Goal: Communication & Community: Answer question/provide support

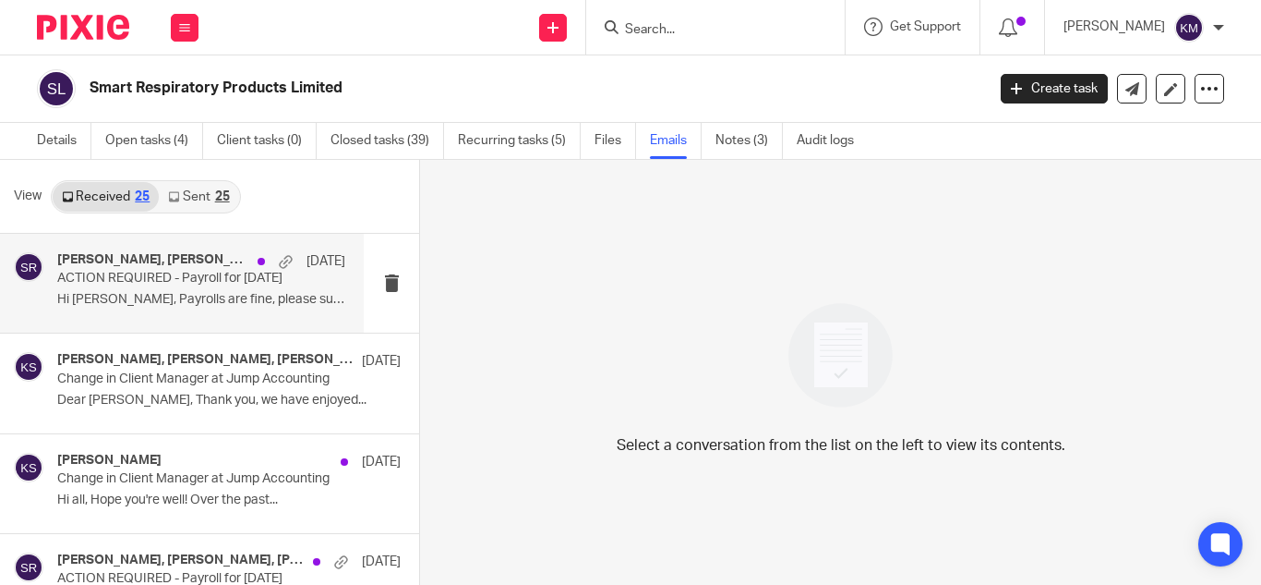
click at [297, 273] on div "[PERSON_NAME], [PERSON_NAME], [PERSON_NAME] [DATE] ACTION REQUIRED - Payroll fo…" at bounding box center [201, 283] width 288 height 62
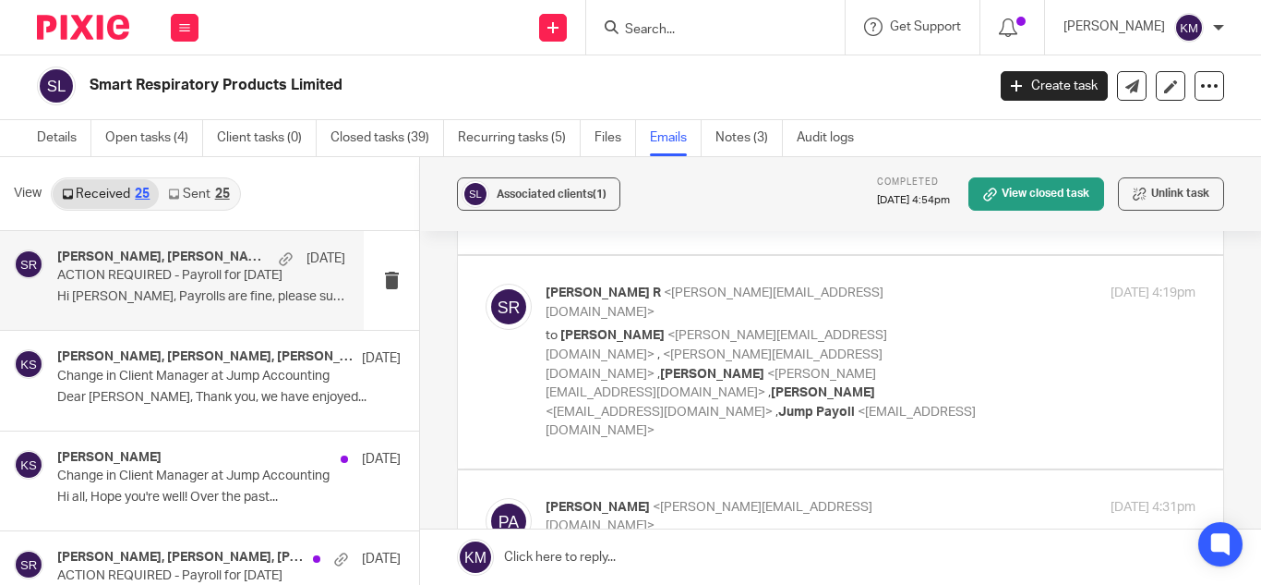
scroll to position [460, 0]
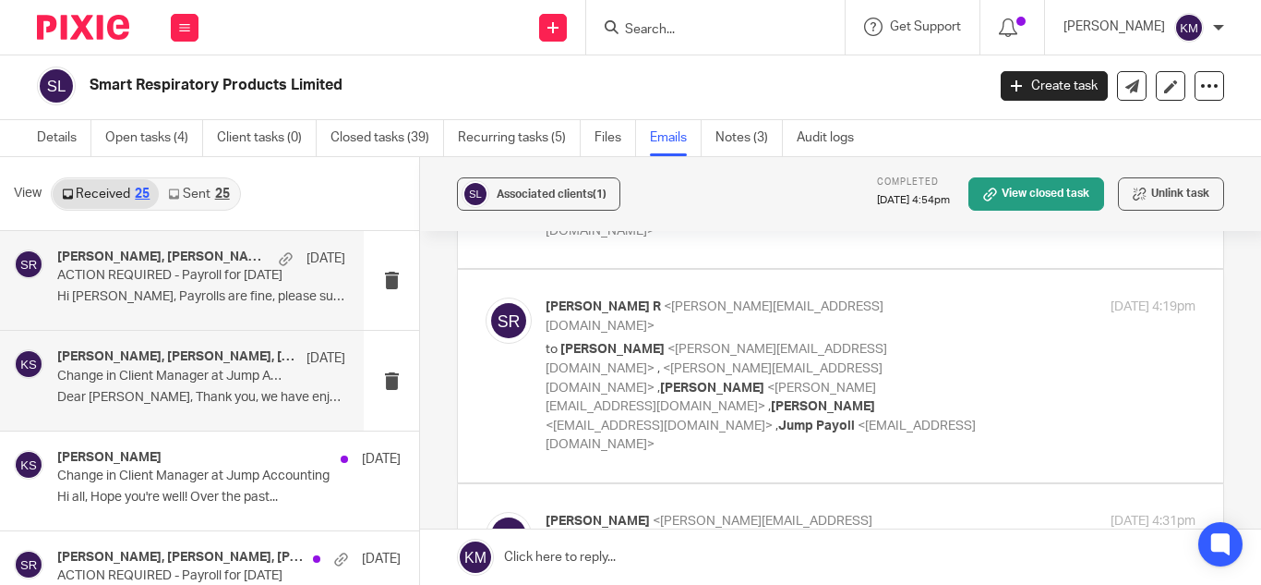
click at [224, 355] on h4 "[PERSON_NAME], [PERSON_NAME], [PERSON_NAME], [PERSON_NAME]" at bounding box center [177, 357] width 240 height 16
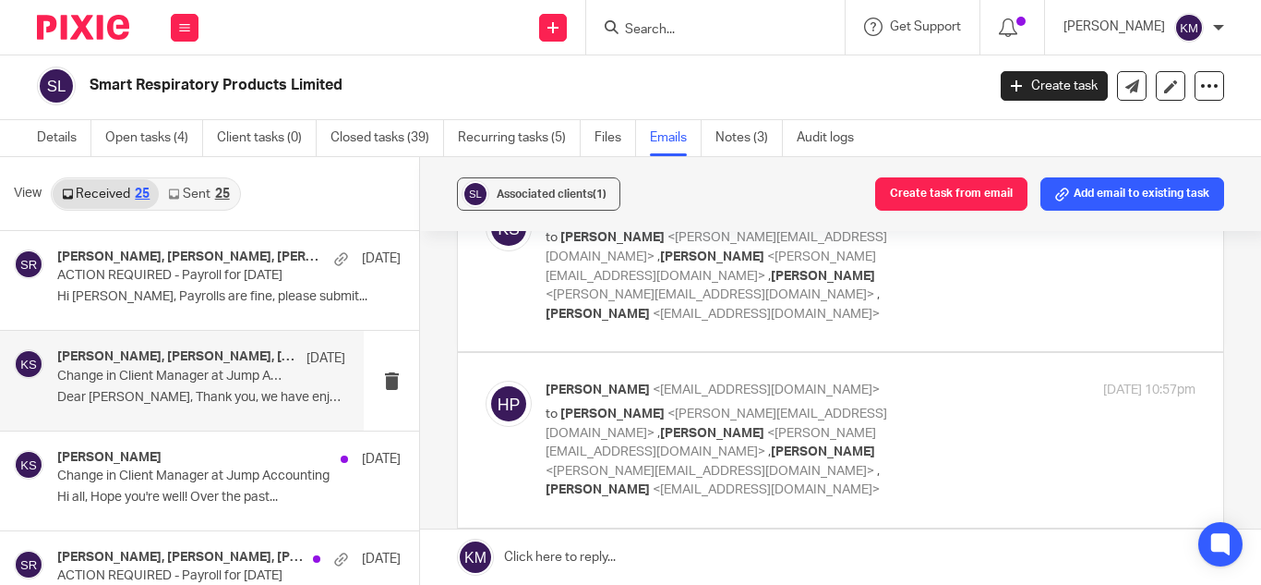
scroll to position [287, 0]
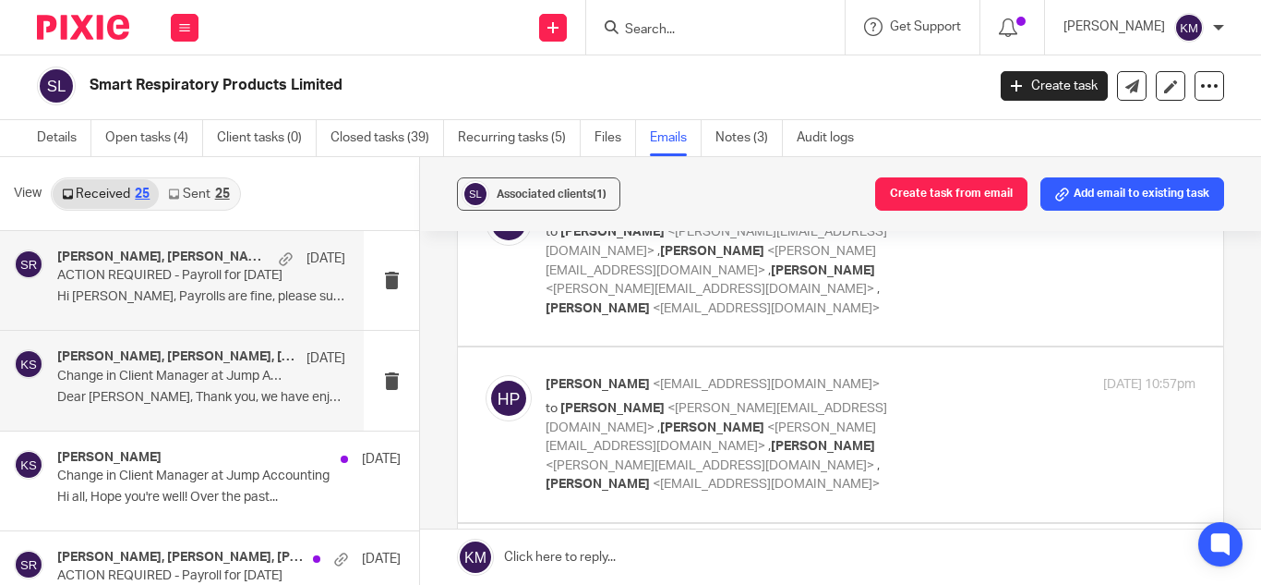
click at [239, 260] on h4 "[PERSON_NAME], [PERSON_NAME], [PERSON_NAME]" at bounding box center [163, 257] width 212 height 16
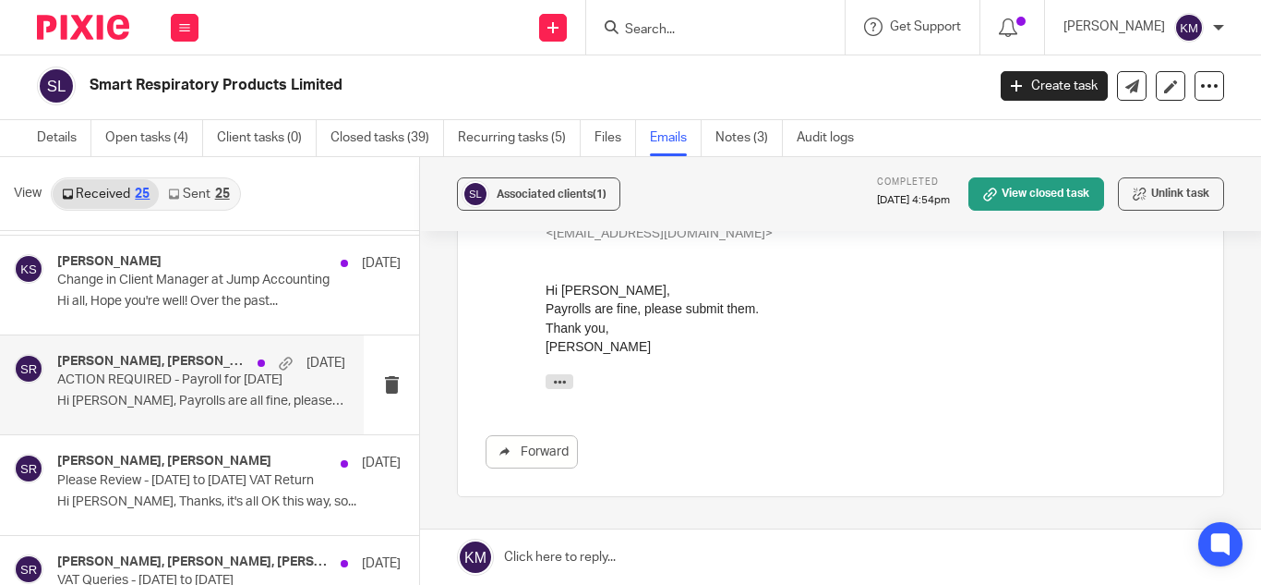
scroll to position [0, 0]
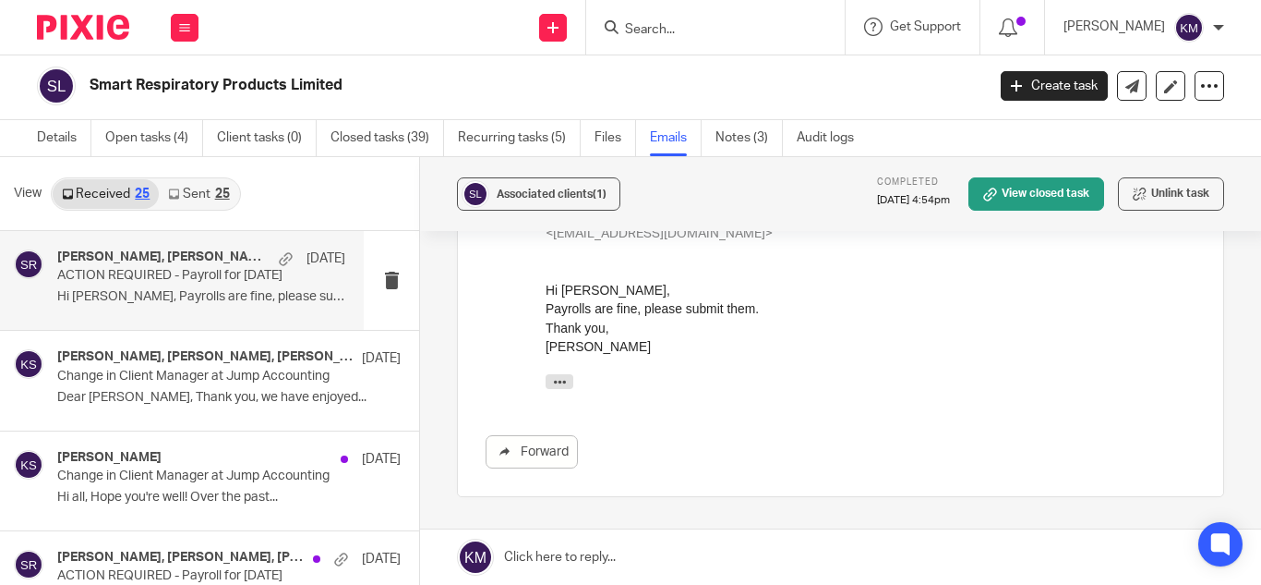
click at [173, 189] on icon at bounding box center [173, 193] width 11 height 11
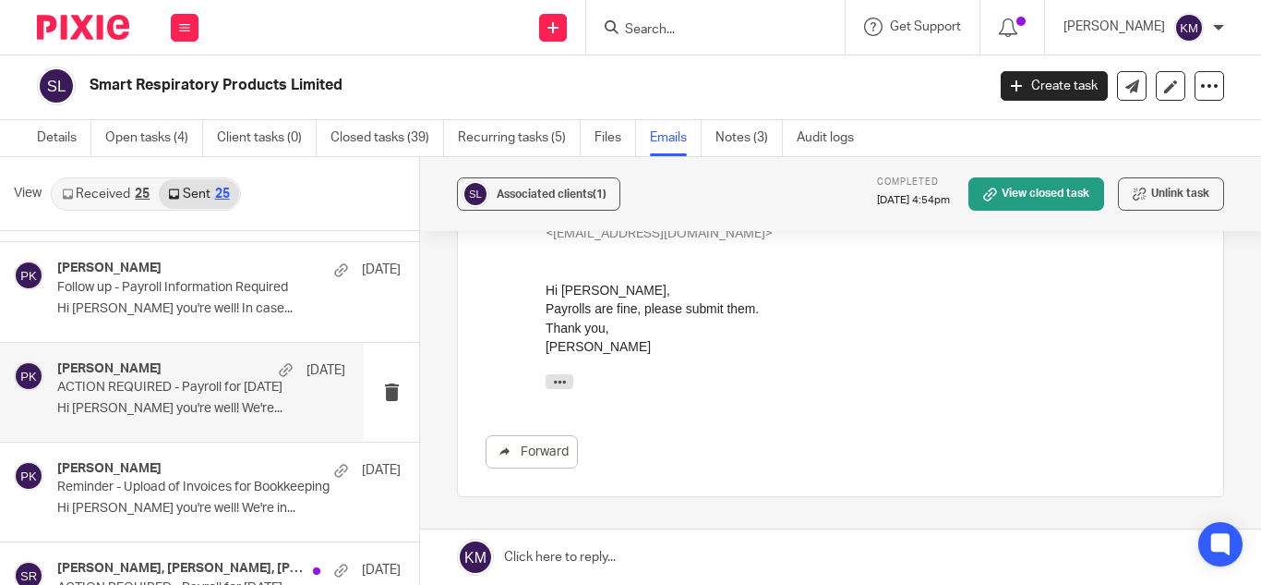
scroll to position [88, 0]
click at [239, 385] on p "ACTION REQUIRED - Payroll for [DATE]" at bounding box center [172, 388] width 231 height 16
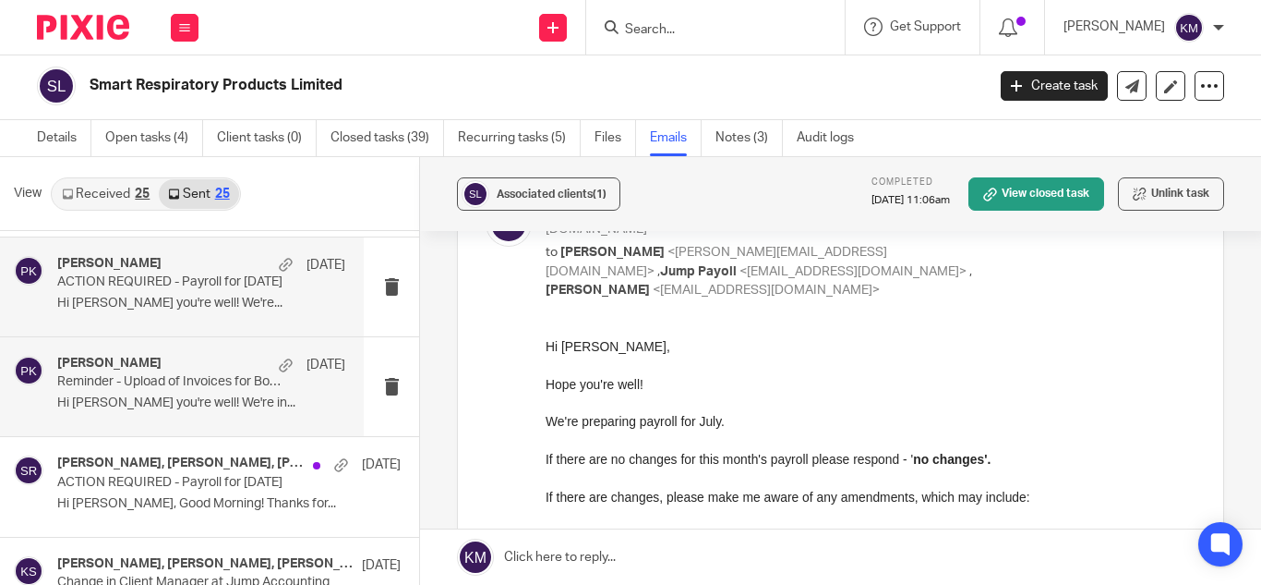
scroll to position [195, 0]
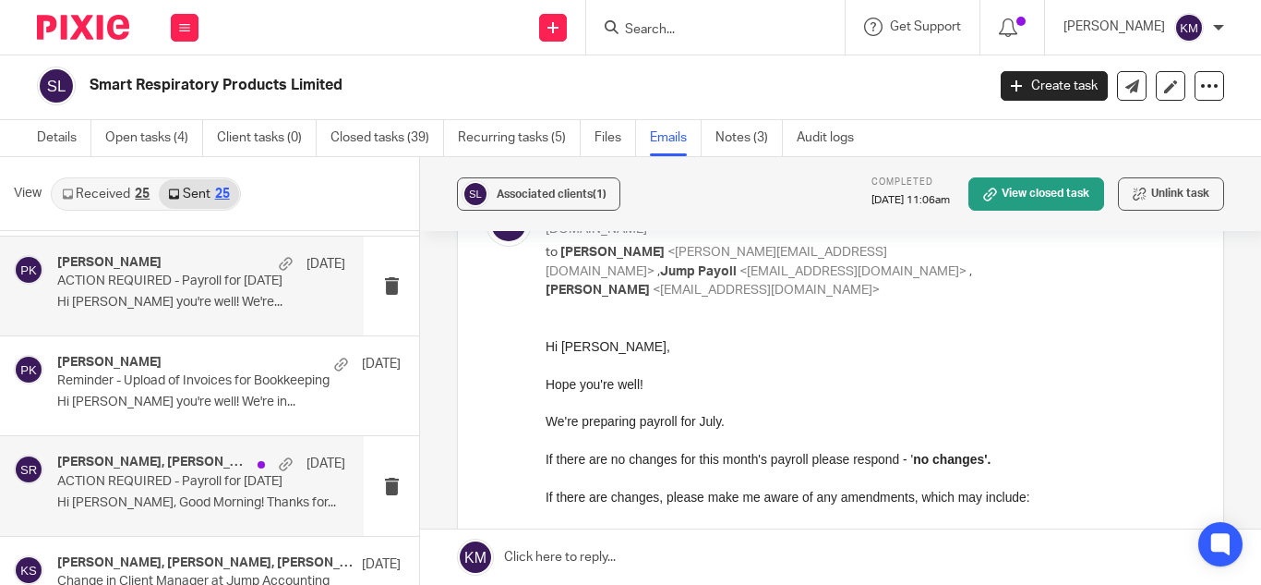
click at [220, 469] on h4 "[PERSON_NAME], [PERSON_NAME], [PERSON_NAME]" at bounding box center [152, 462] width 191 height 16
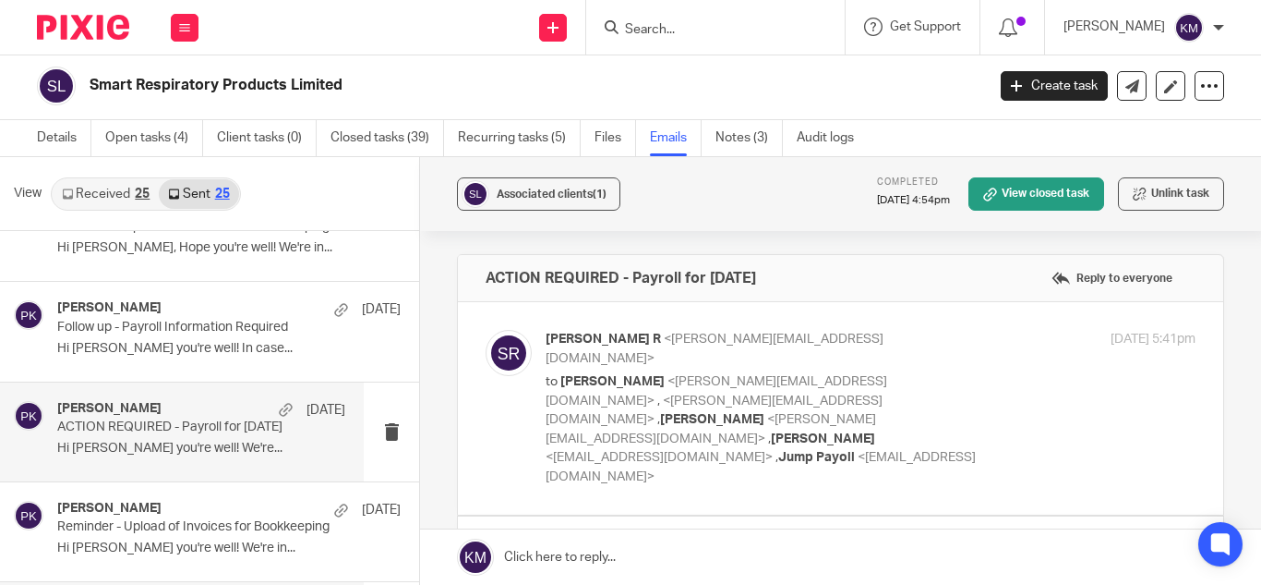
scroll to position [48, 0]
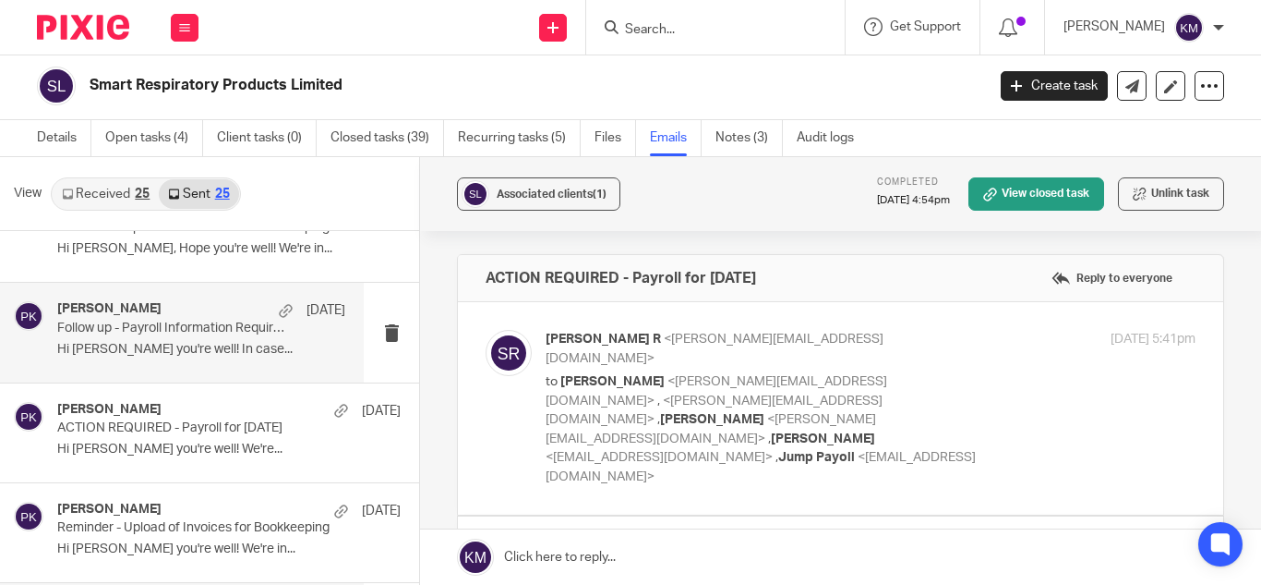
click at [223, 336] on div "[PERSON_NAME] [DATE] Follow up - Payroll Information Required Hi [PERSON_NAME] …" at bounding box center [201, 332] width 288 height 62
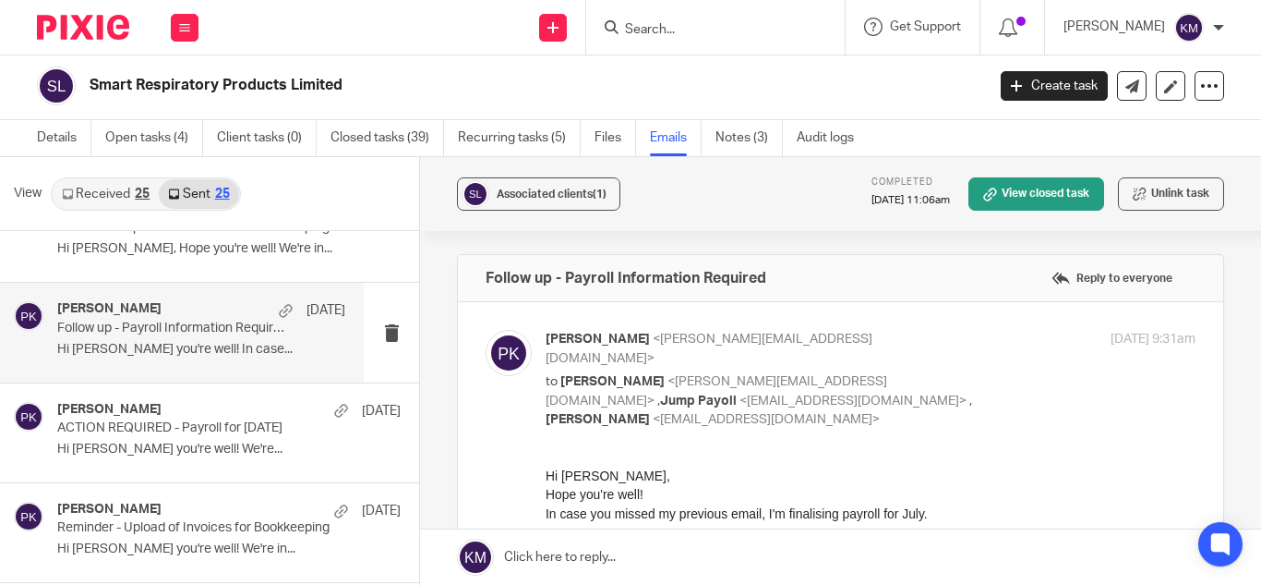
scroll to position [0, 0]
click at [990, 429] on div "[PERSON_NAME] <[PERSON_NAME][EMAIL_ADDRESS][DOMAIN_NAME]> to [PERSON_NAME] <[PE…" at bounding box center [841, 527] width 710 height 394
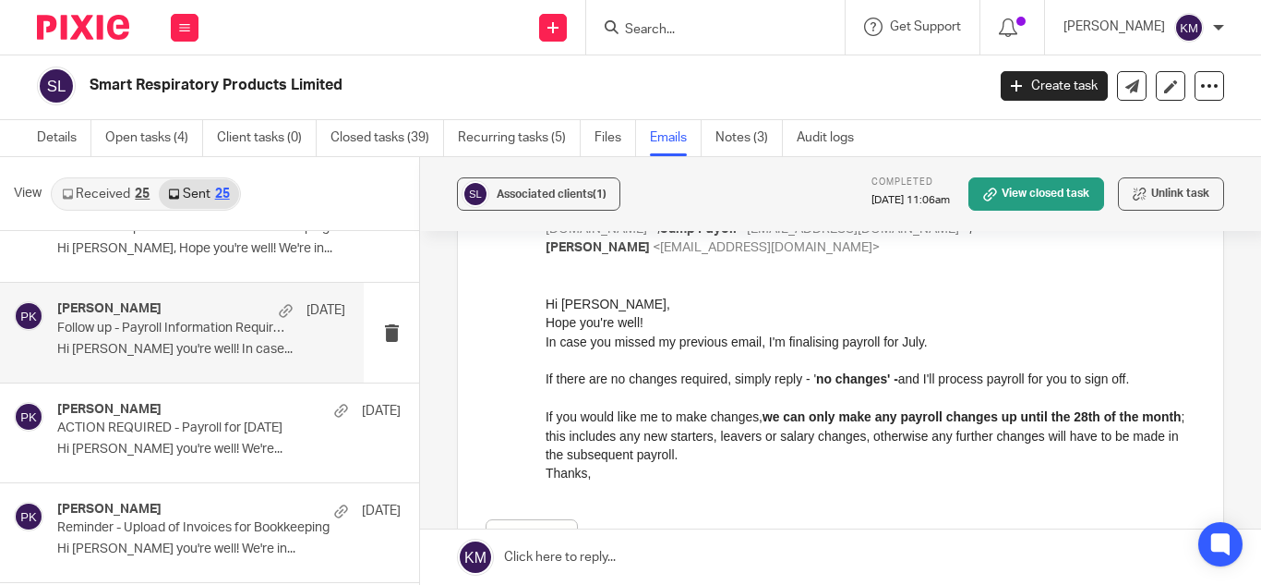
scroll to position [174, 0]
drag, startPoint x: 767, startPoint y: 466, endPoint x: 655, endPoint y: 466, distance: 112.7
click at [652, 466] on div "Forward" at bounding box center [841, 422] width 710 height 259
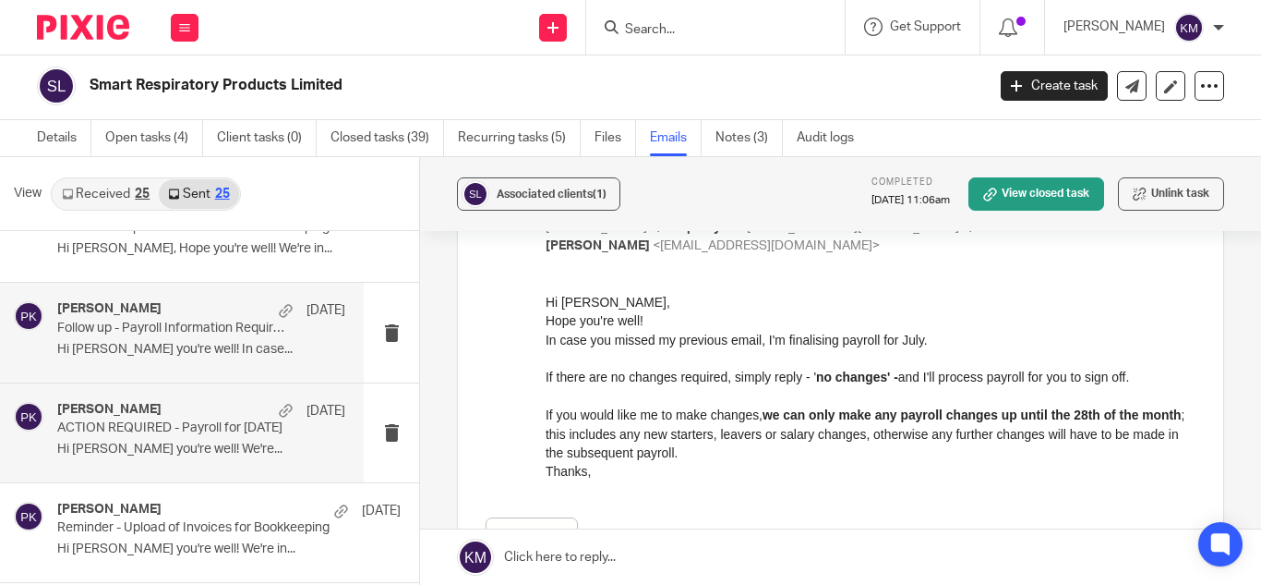
click at [229, 452] on p "Hi [PERSON_NAME] you're well! We're..." at bounding box center [201, 449] width 288 height 16
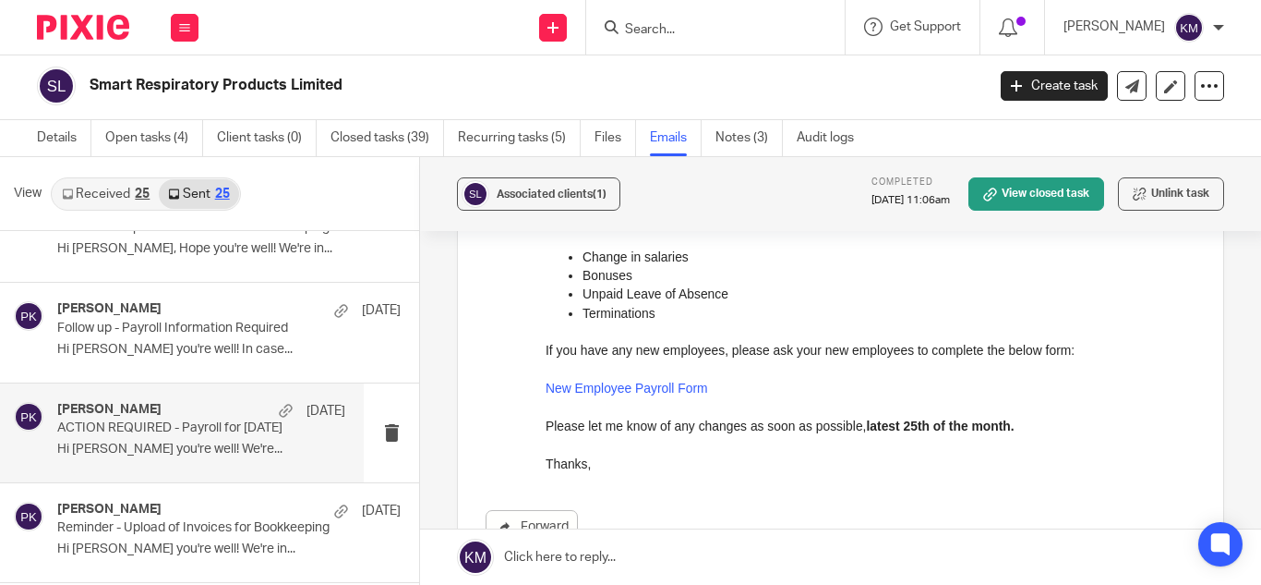
scroll to position [423, 0]
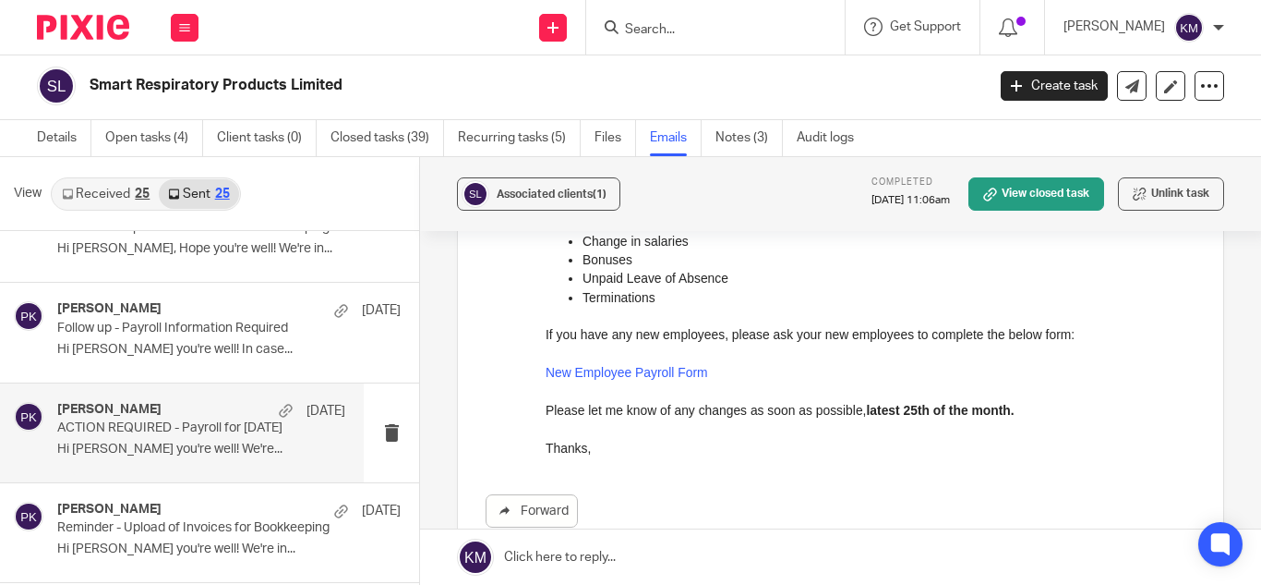
drag, startPoint x: 1133, startPoint y: 488, endPoint x: 548, endPoint y: 341, distance: 603.6
drag, startPoint x: 578, startPoint y: 448, endPoint x: 567, endPoint y: 448, distance: 11.1
click at [567, 448] on p "Thanks," at bounding box center [871, 447] width 650 height 18
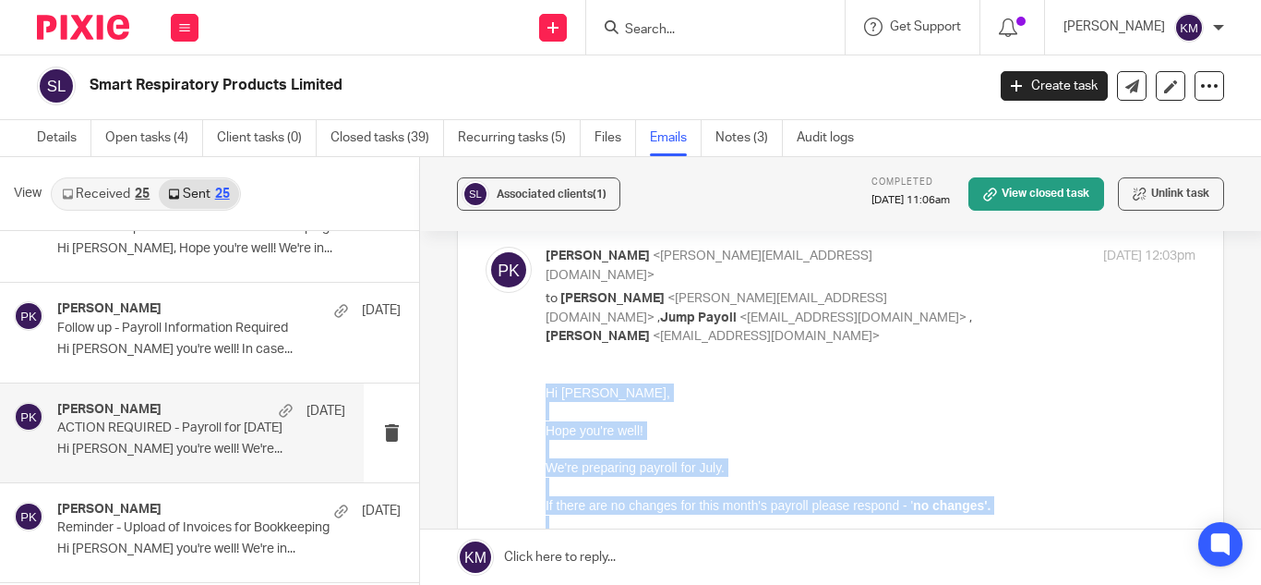
scroll to position [0, 0]
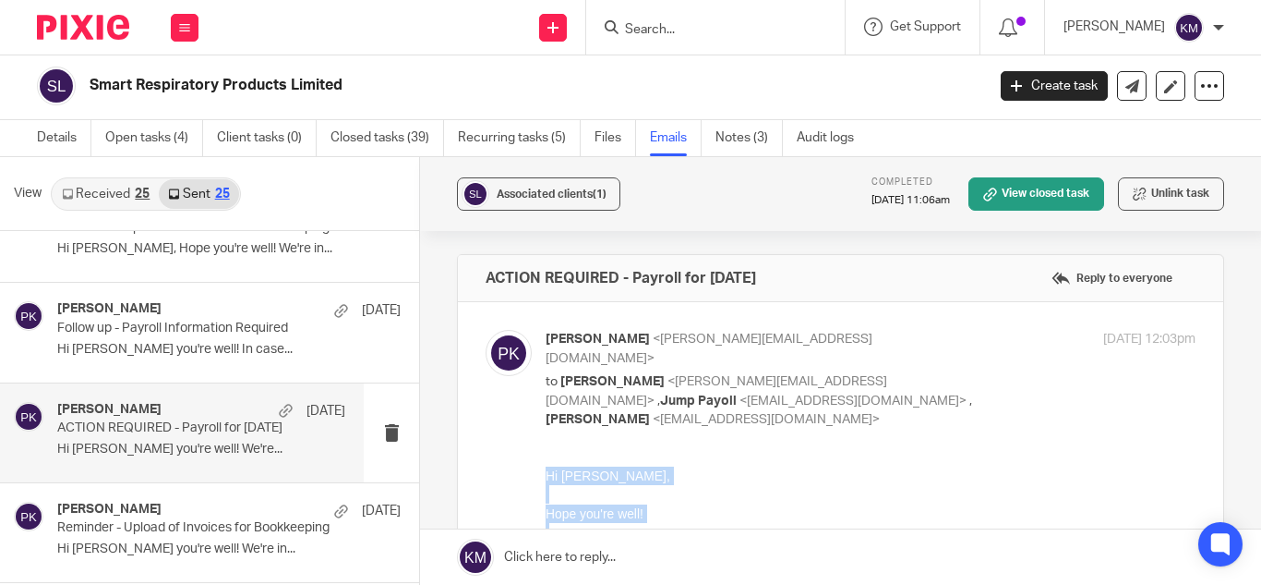
drag, startPoint x: 593, startPoint y: 874, endPoint x: 1082, endPoint y: 920, distance: 491.5
click html "Hi [PERSON_NAME] you're well! We're preparing payroll for July. If there are no…"
copy div "Hi [PERSON_NAME] you're well! We're preparing payroll for July. If there are no…"
drag, startPoint x: 483, startPoint y: 274, endPoint x: 791, endPoint y: 283, distance: 308.6
click at [791, 283] on div "ACTION REQUIRED - Payroll for [DATE] Reply to everyone" at bounding box center [840, 278] width 765 height 46
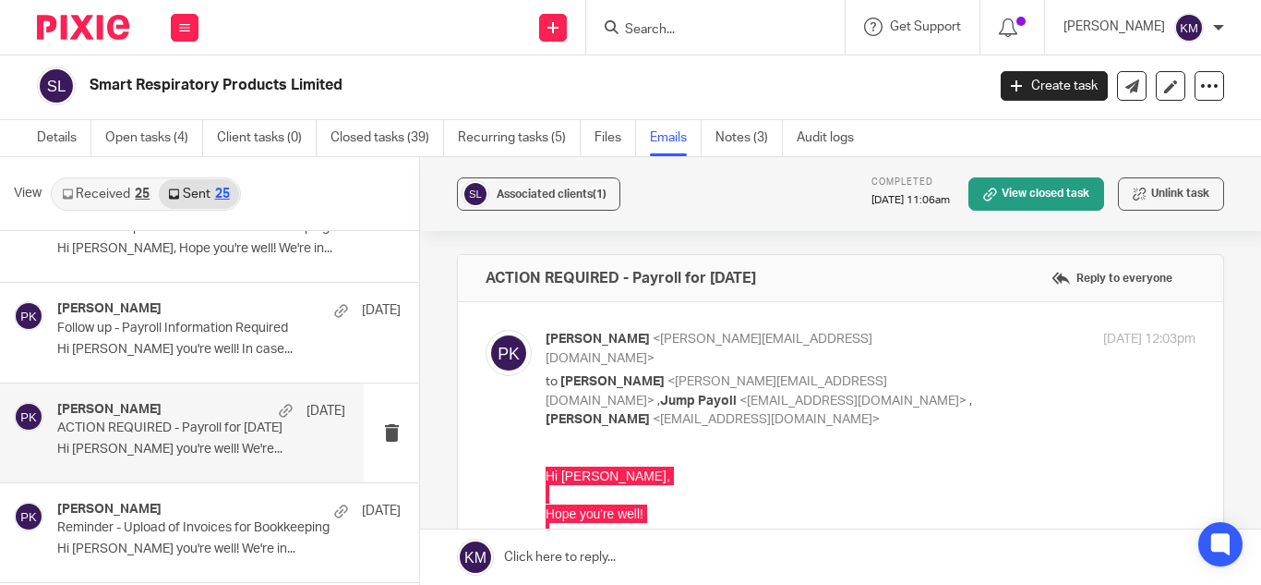
copy h4 "ACTION REQUIRED - Payroll for [DATE]"
